Goal: Task Accomplishment & Management: Manage account settings

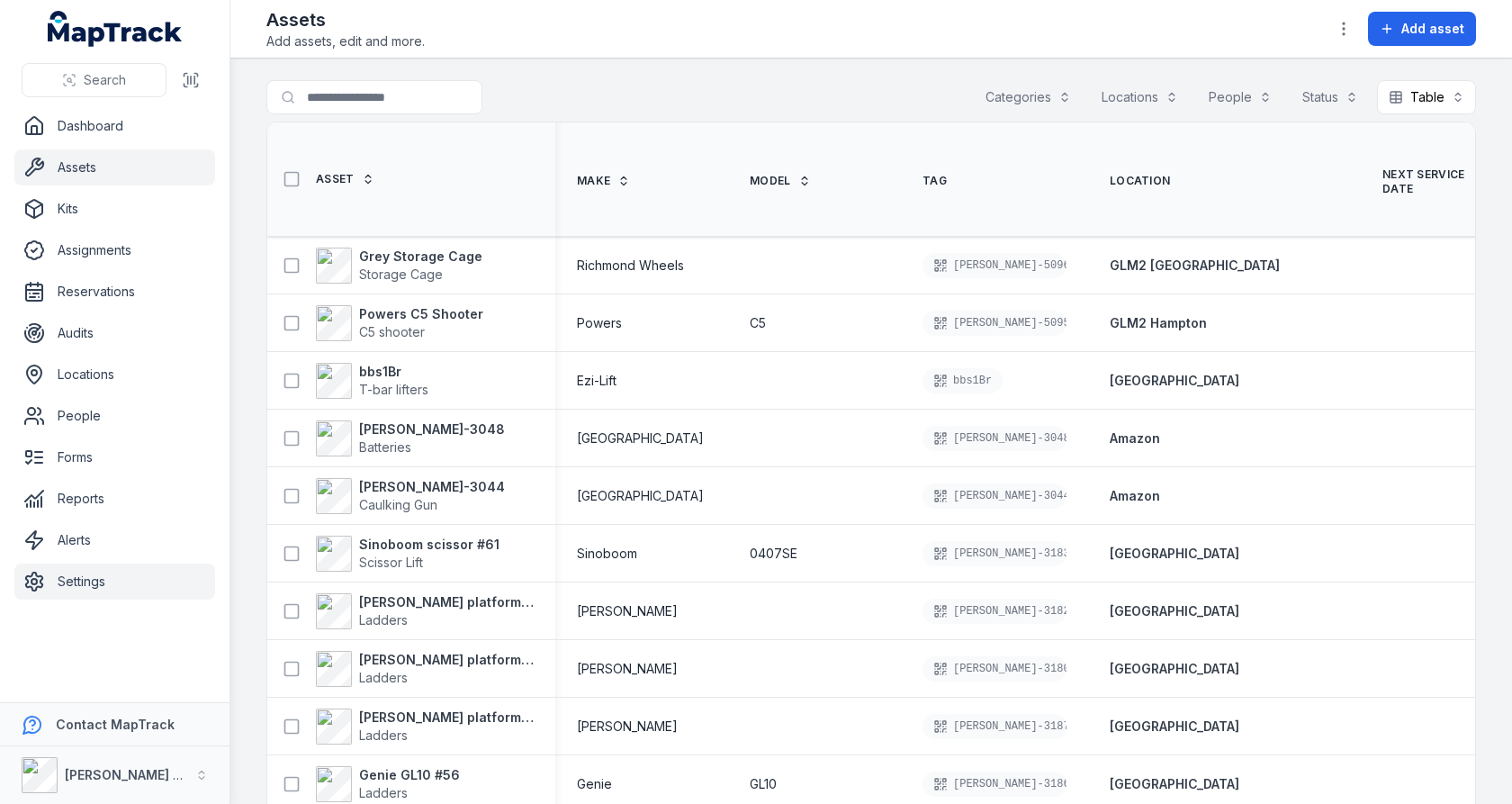
click at [102, 583] on link "Settings" at bounding box center [114, 582] width 200 height 36
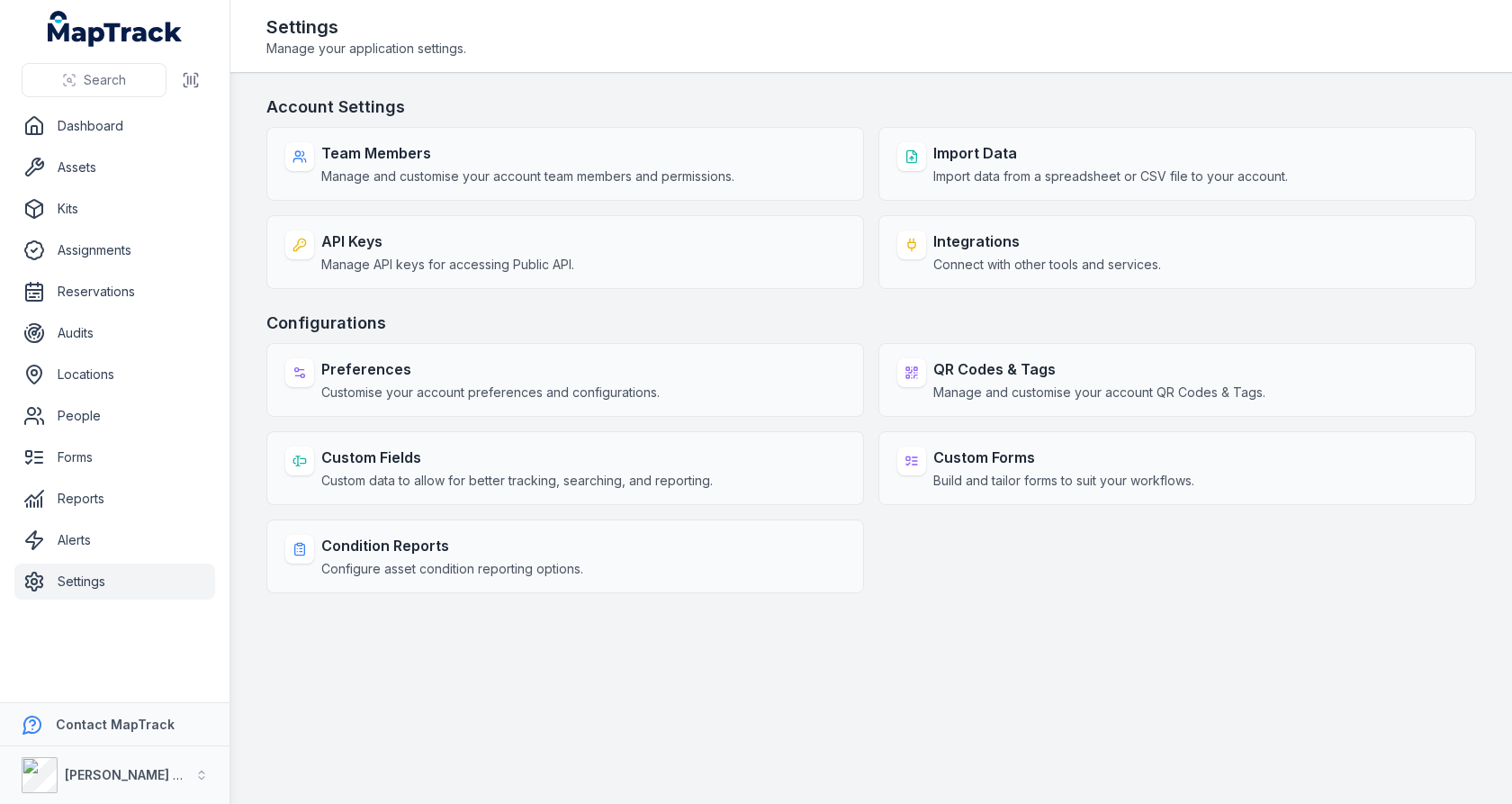
click at [872, 192] on div "Team Members Manage and customise your account team members and permissions. Im…" at bounding box center [871, 207] width 1209 height 162
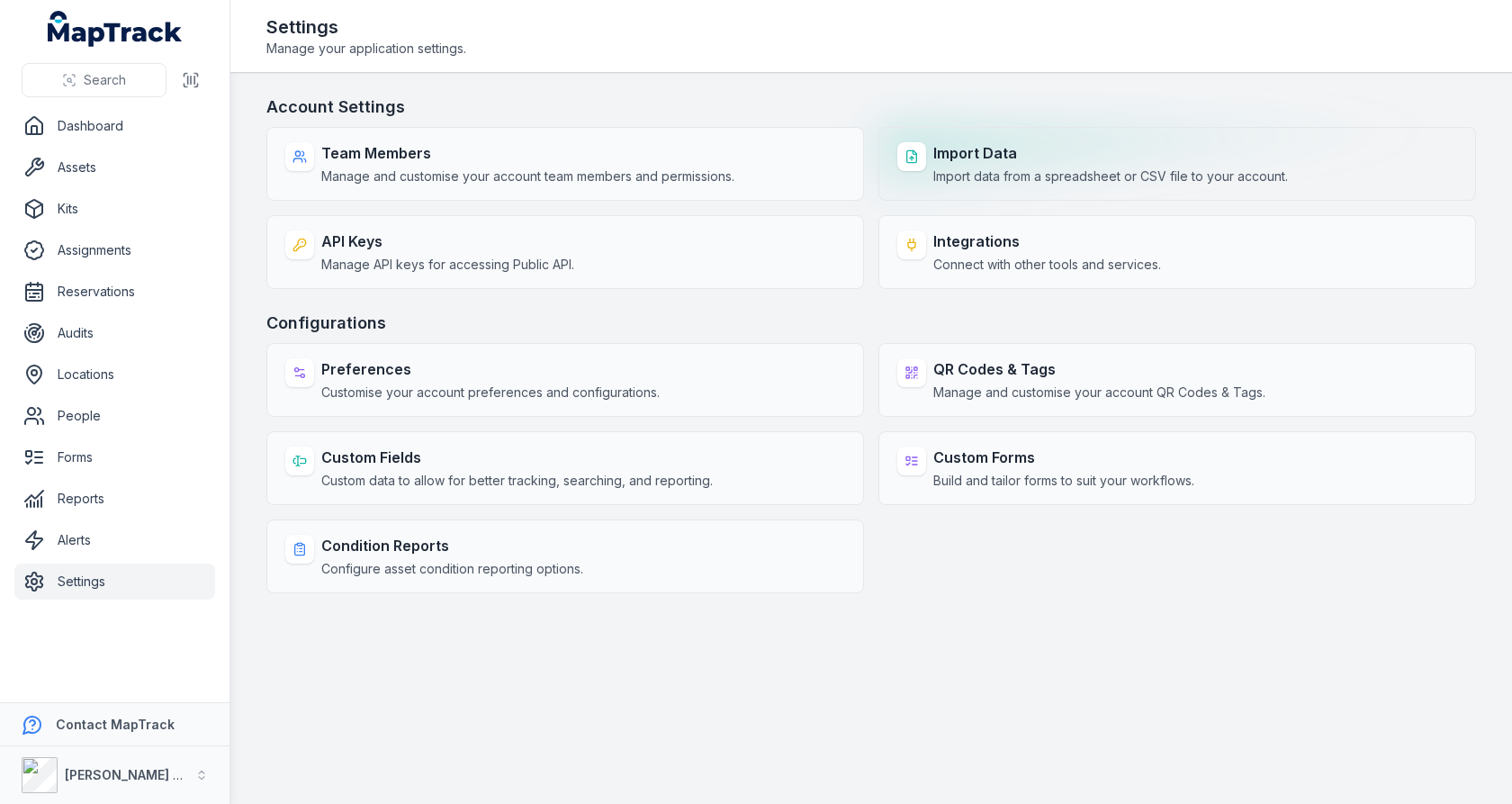
click at [930, 154] on div "Import Data Import data from a spreadsheet or CSV file to your account." at bounding box center [1177, 164] width 598 height 74
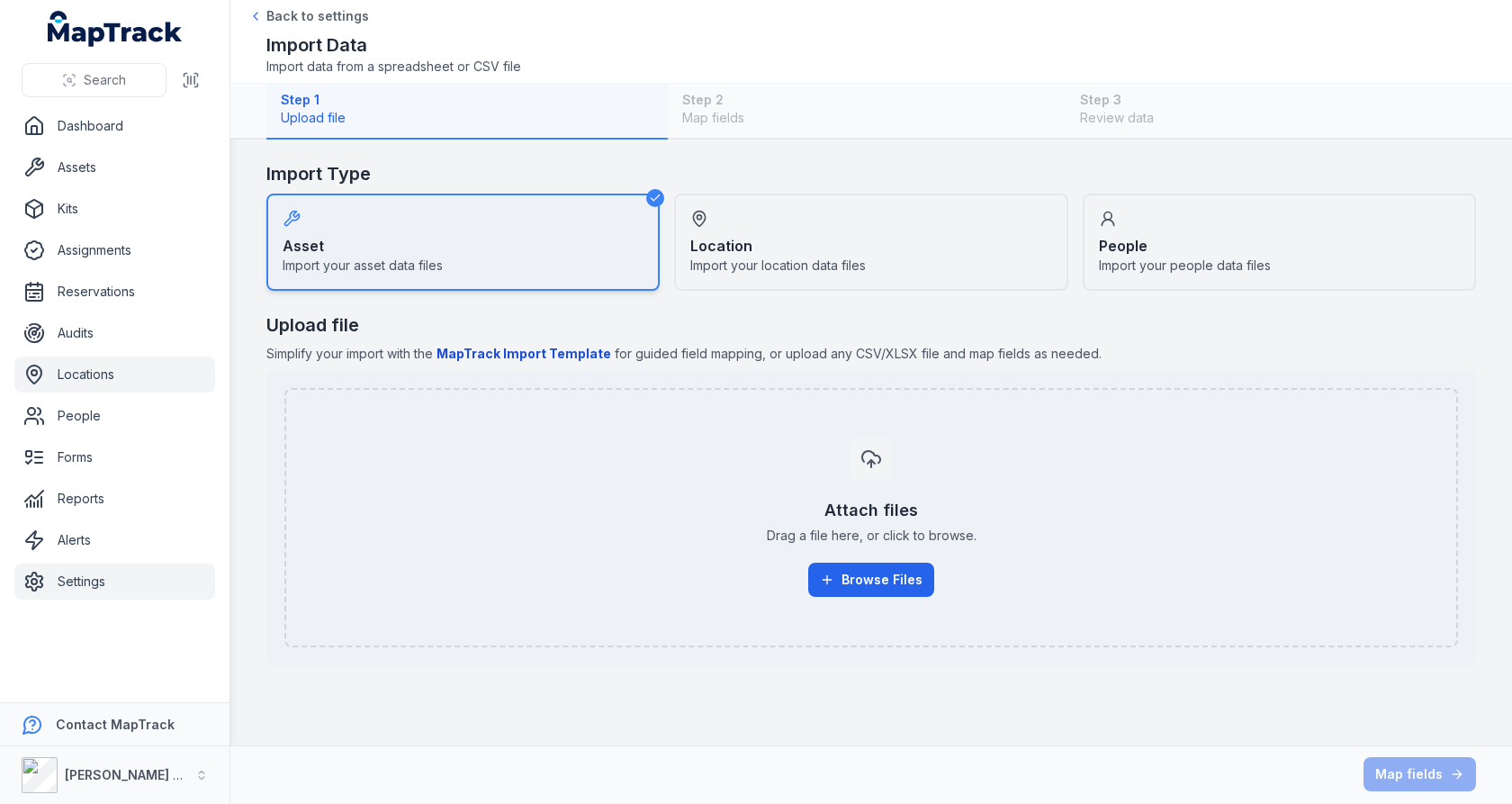
click at [121, 374] on link "Locations" at bounding box center [114, 375] width 200 height 36
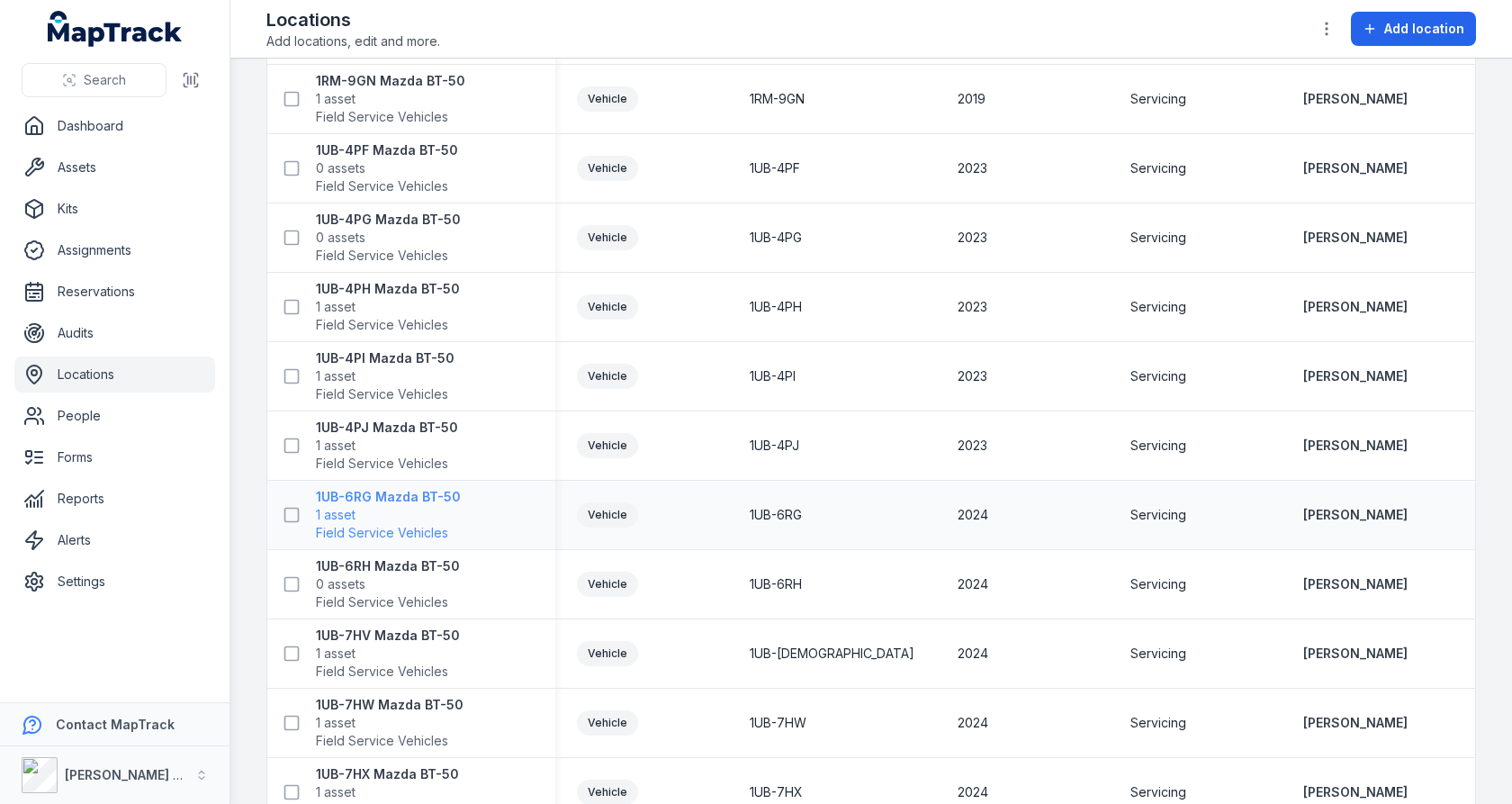
click at [407, 505] on strong "1UB-6RG Mazda BT-50" at bounding box center [388, 497] width 145 height 18
click at [775, 462] on div "1UB-4PJ" at bounding box center [832, 446] width 208 height 32
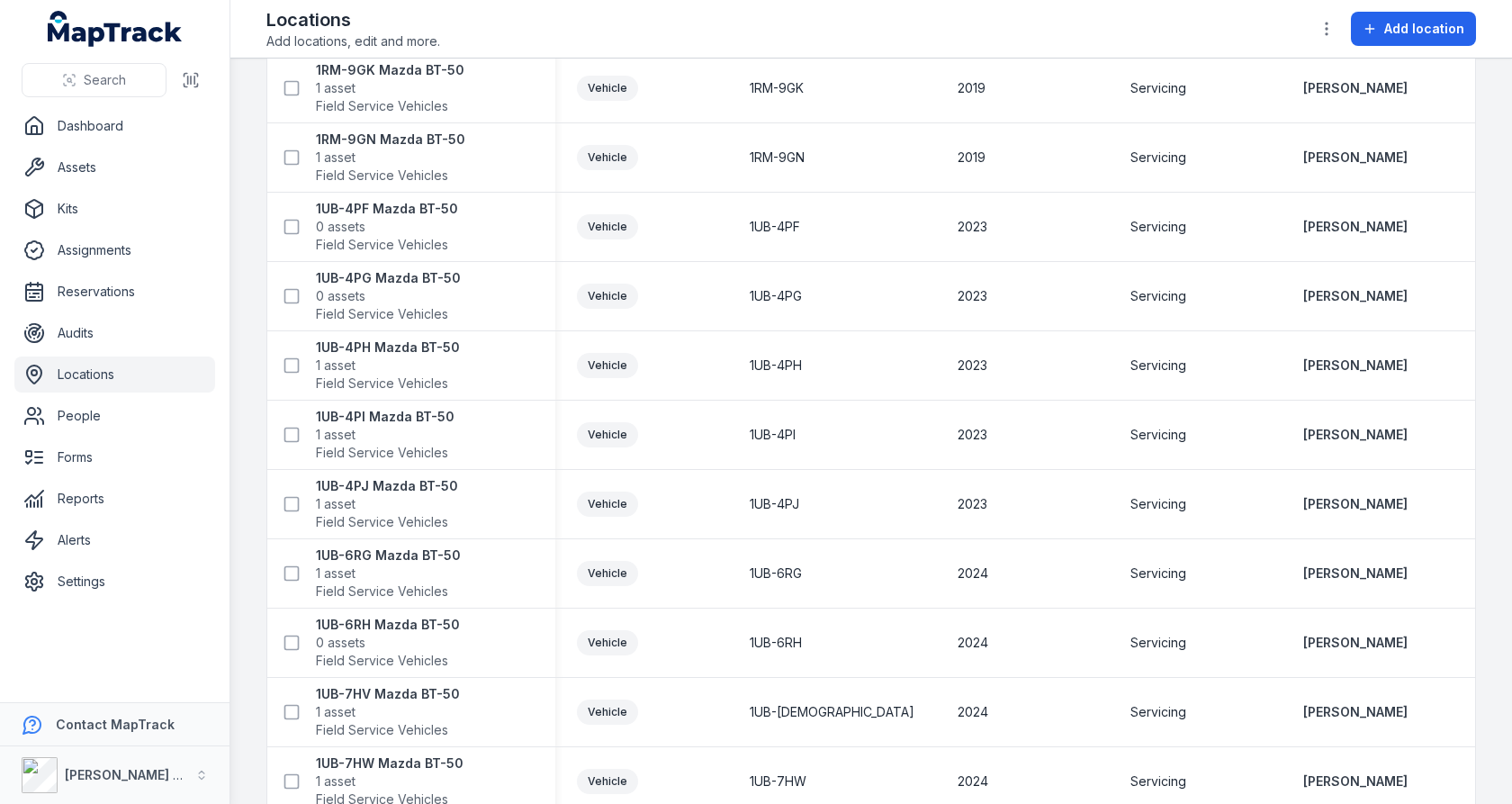
scroll to position [691, 0]
click at [1330, 37] on icon "button" at bounding box center [1326, 28] width 18 height 18
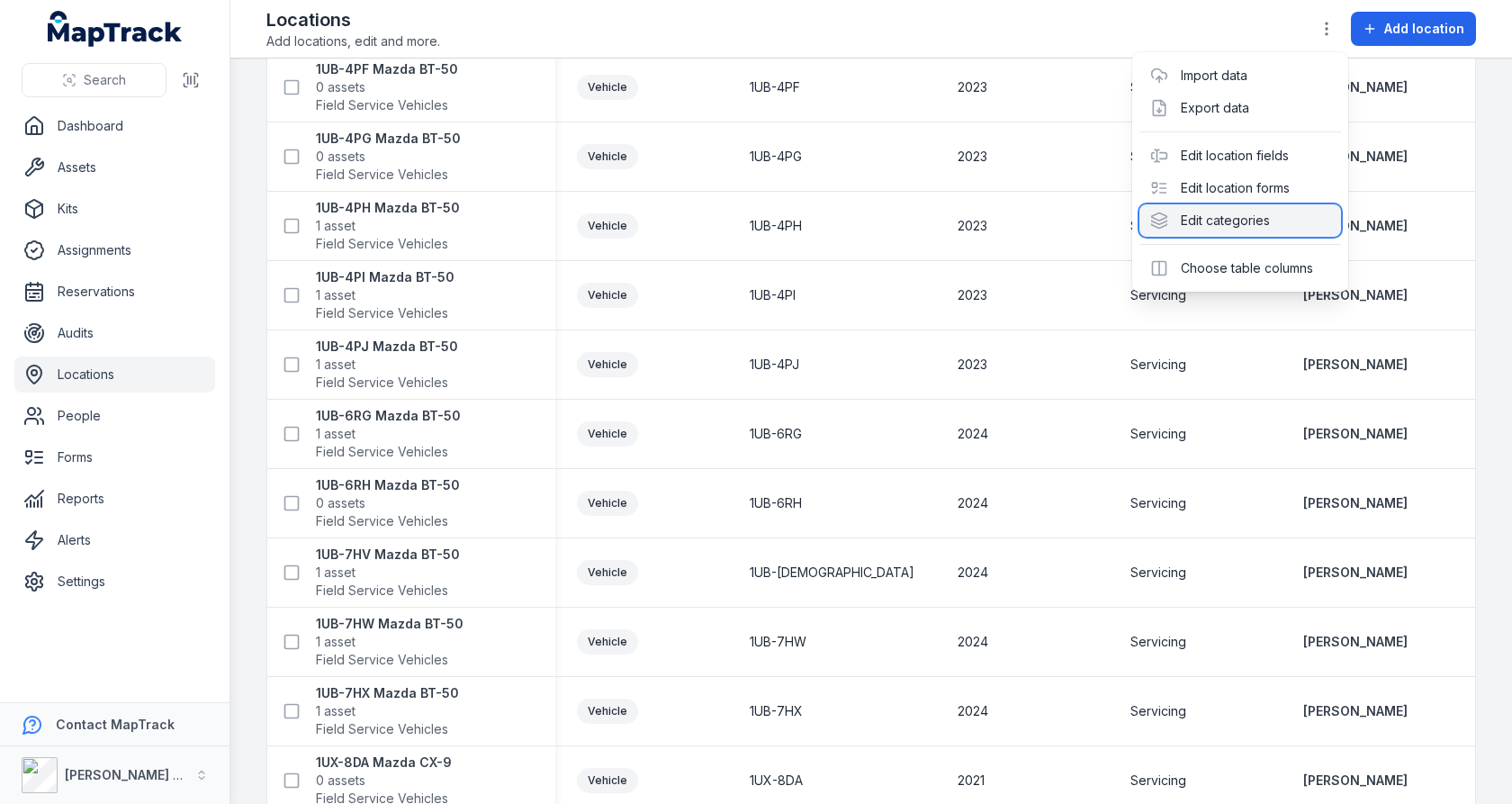
click at [1215, 215] on div "Edit categories" at bounding box center [1240, 220] width 201 height 32
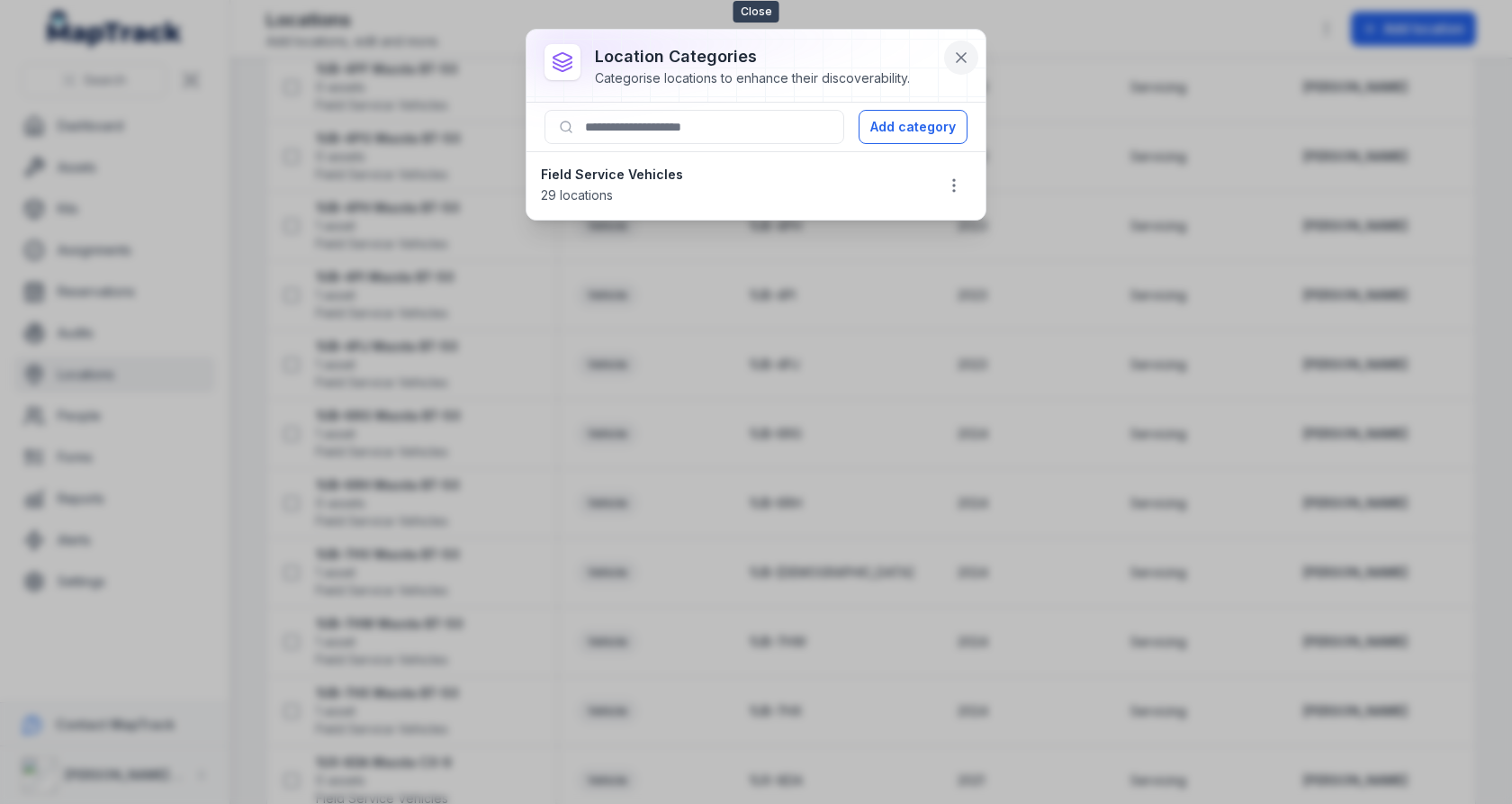
click at [956, 53] on icon at bounding box center [961, 57] width 18 height 18
